Goal: Information Seeking & Learning: Learn about a topic

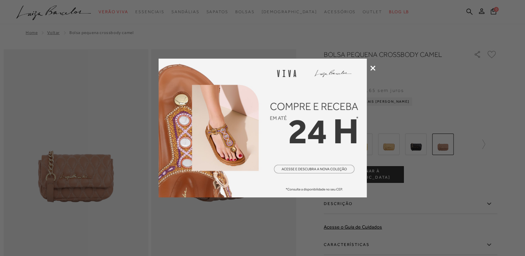
click at [371, 66] on icon at bounding box center [372, 68] width 5 height 5
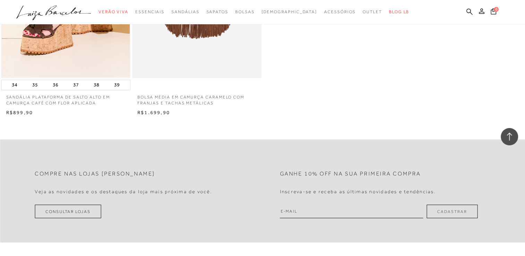
scroll to position [2566, 0]
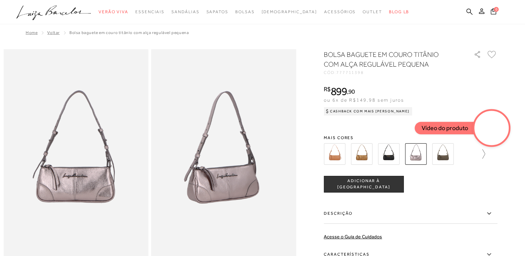
click at [485, 156] on icon at bounding box center [480, 154] width 10 height 10
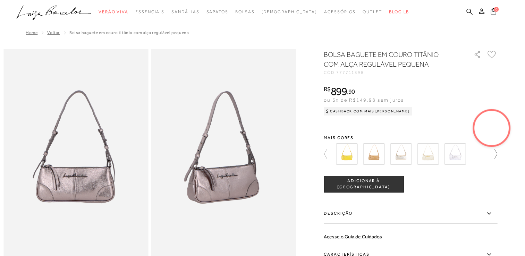
click at [487, 156] on div at bounding box center [410, 154] width 173 height 26
click at [495, 156] on icon at bounding box center [492, 154] width 10 height 10
click at [406, 154] on img at bounding box center [401, 154] width 22 height 22
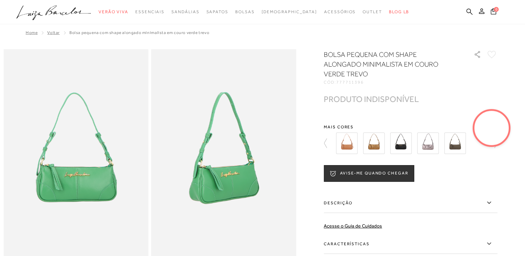
click at [347, 143] on img at bounding box center [347, 143] width 22 height 22
